Goal: Transaction & Acquisition: Purchase product/service

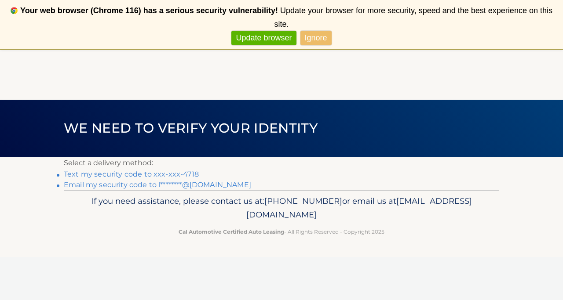
click at [191, 174] on link "Text my security code to xxx-xxx-4718" at bounding box center [131, 174] width 135 height 8
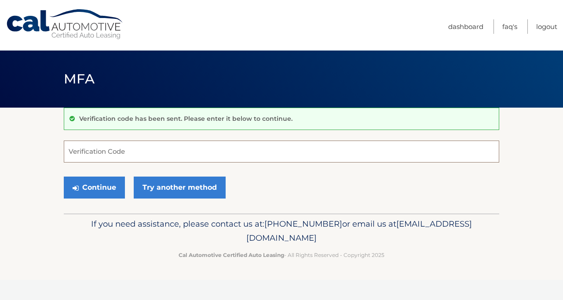
click at [151, 150] on input "Verification Code" at bounding box center [281, 152] width 435 height 22
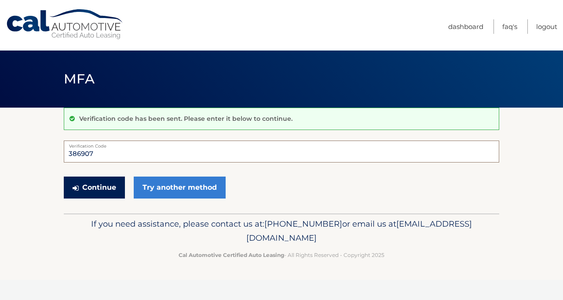
type input "386907"
click at [101, 191] on button "Continue" at bounding box center [94, 188] width 61 height 22
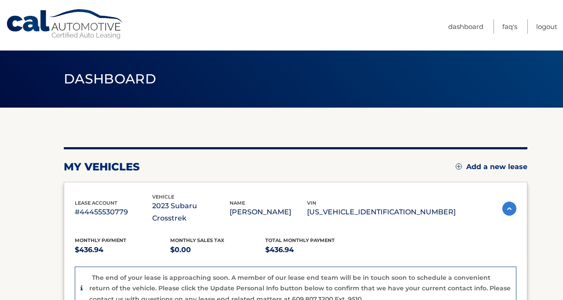
click at [358, 244] on p "$436.94" at bounding box center [312, 250] width 95 height 12
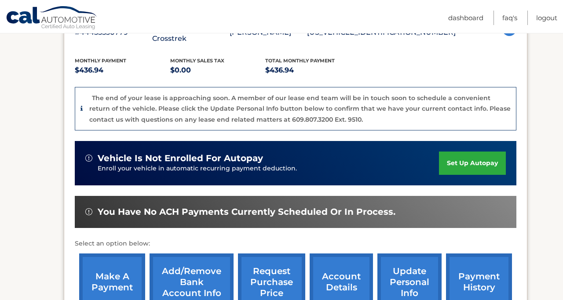
scroll to position [194, 0]
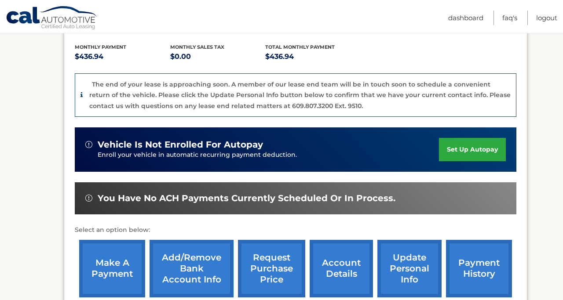
click at [138, 245] on link "make a payment" at bounding box center [112, 269] width 66 height 58
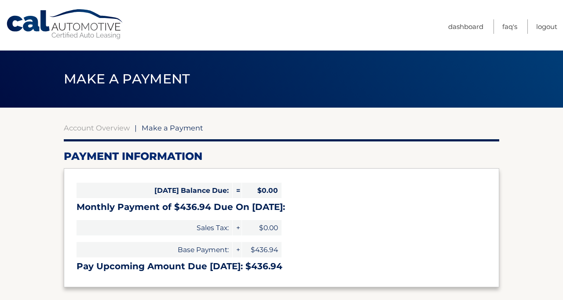
select select "YzZmNDIzNGEtYmNmZS00NDE1LWE5YTctZTM2ZTY2OTU5NjI5"
click at [337, 234] on div "Today's Balance Due: = $0.00 Monthly Payment of $436.94 Due On Sep 06: Sales Ta…" at bounding box center [281, 227] width 435 height 119
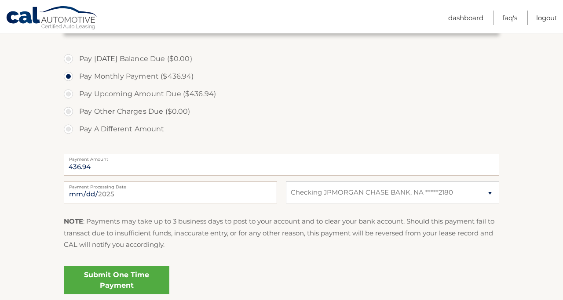
scroll to position [264, 0]
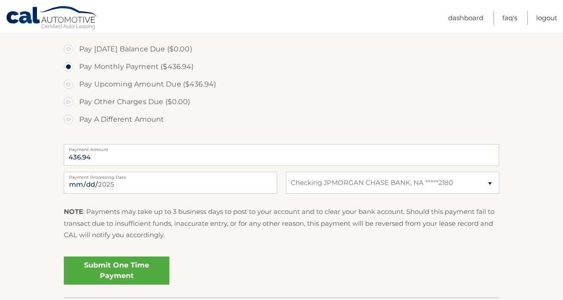
click at [143, 268] on link "Submit One Time Payment" at bounding box center [117, 271] width 106 height 28
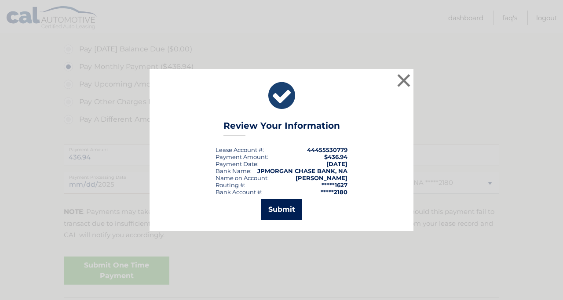
click at [273, 208] on button "Submit" at bounding box center [281, 209] width 41 height 21
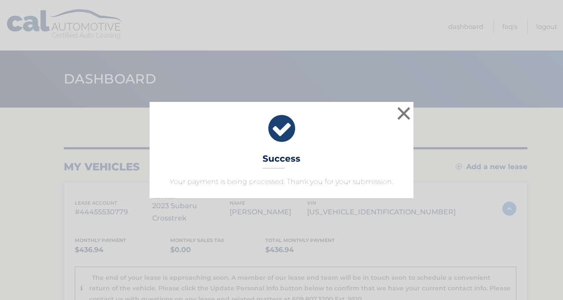
click at [380, 234] on div "× Success Your payment is being processed. Thank you for your submission. Loadi…" at bounding box center [281, 150] width 563 height 300
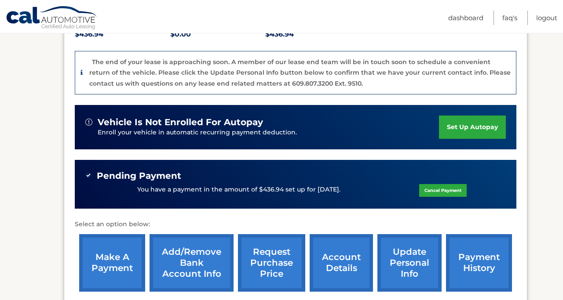
scroll to position [246, 0]
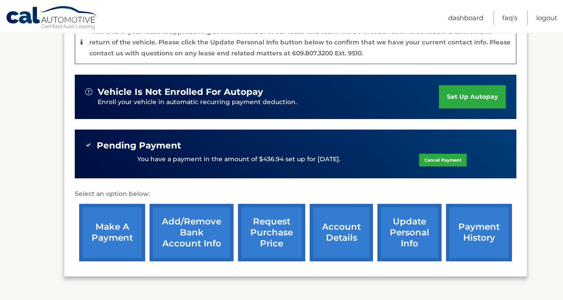
click at [267, 218] on link "request purchase price" at bounding box center [271, 233] width 67 height 58
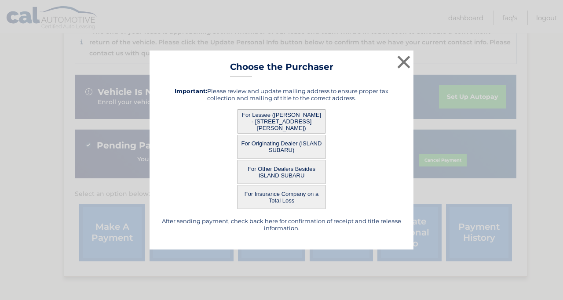
click at [281, 121] on button "For Lessee ([PERSON_NAME] - [STREET_ADDRESS][PERSON_NAME])" at bounding box center [281, 122] width 88 height 24
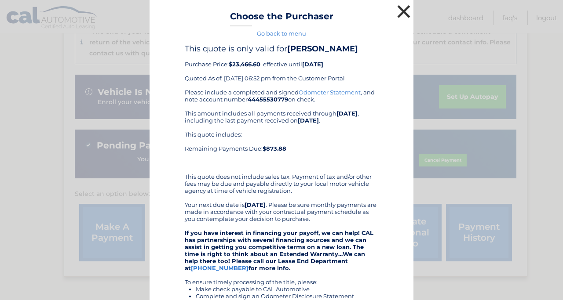
click at [399, 13] on button "×" at bounding box center [404, 12] width 18 height 18
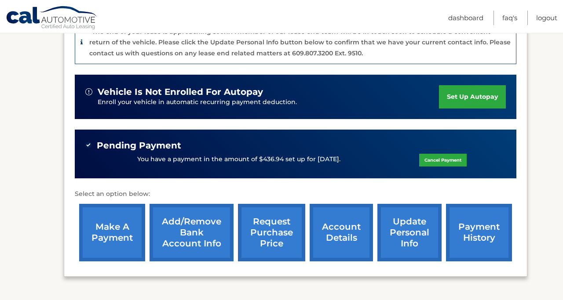
click at [466, 214] on link "payment history" at bounding box center [479, 233] width 66 height 58
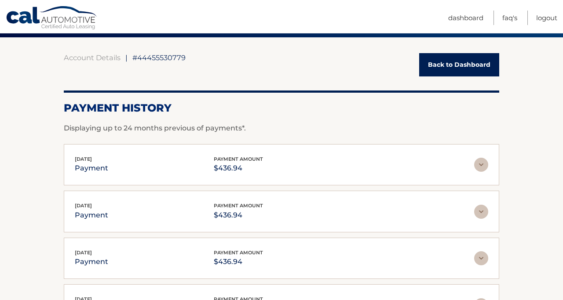
scroll to position [53, 0]
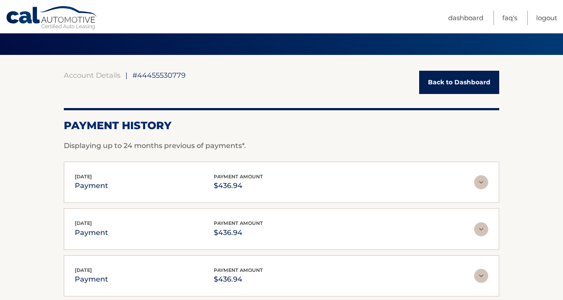
click at [456, 95] on div "Account Details | #44455530779 Back to Dashboard Payment History Displaying up …" at bounding box center [281, 256] width 435 height 370
click at [444, 89] on link "Back to Dashboard" at bounding box center [459, 82] width 80 height 23
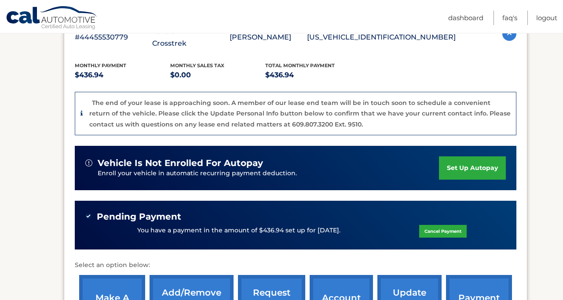
scroll to position [176, 0]
